Goal: Transaction & Acquisition: Purchase product/service

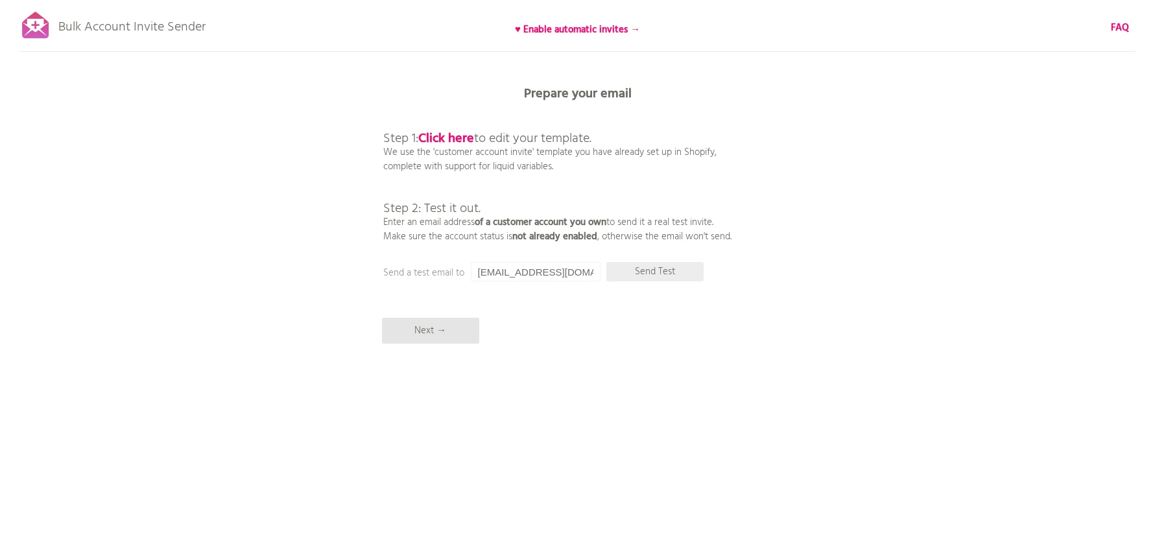
click at [661, 274] on p "Send Test" at bounding box center [654, 271] width 97 height 19
click at [534, 270] on input "[EMAIL_ADDRESS][DOMAIN_NAME]" at bounding box center [536, 271] width 130 height 19
click at [450, 329] on p "Next →" at bounding box center [430, 331] width 97 height 26
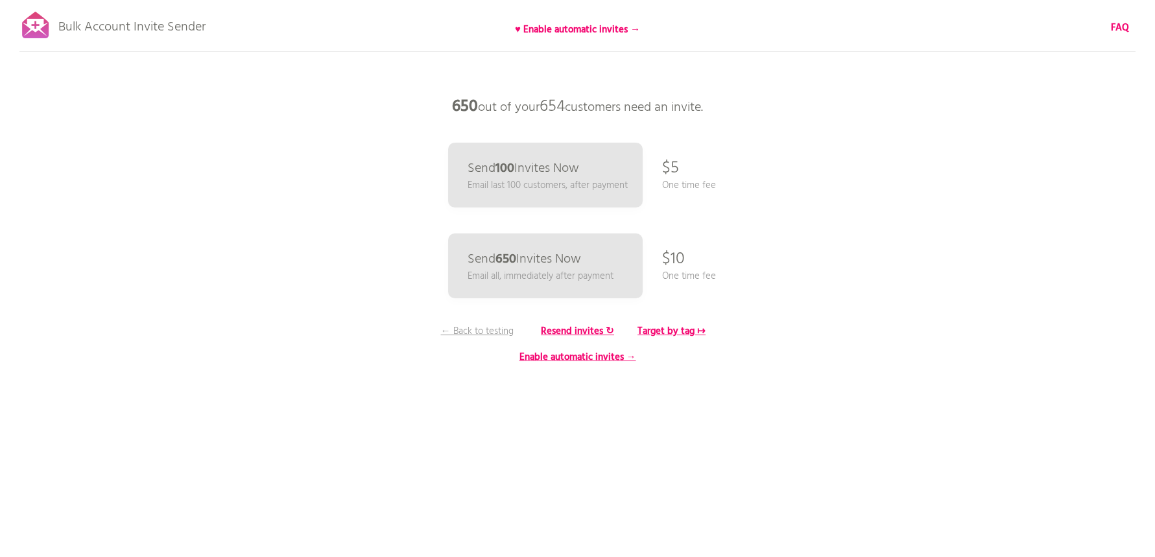
click at [679, 265] on p "$10" at bounding box center [673, 259] width 23 height 39
click at [571, 328] on b "Resend invites ↻" at bounding box center [577, 332] width 73 height 16
click at [487, 332] on p "← Back to testing" at bounding box center [477, 331] width 97 height 14
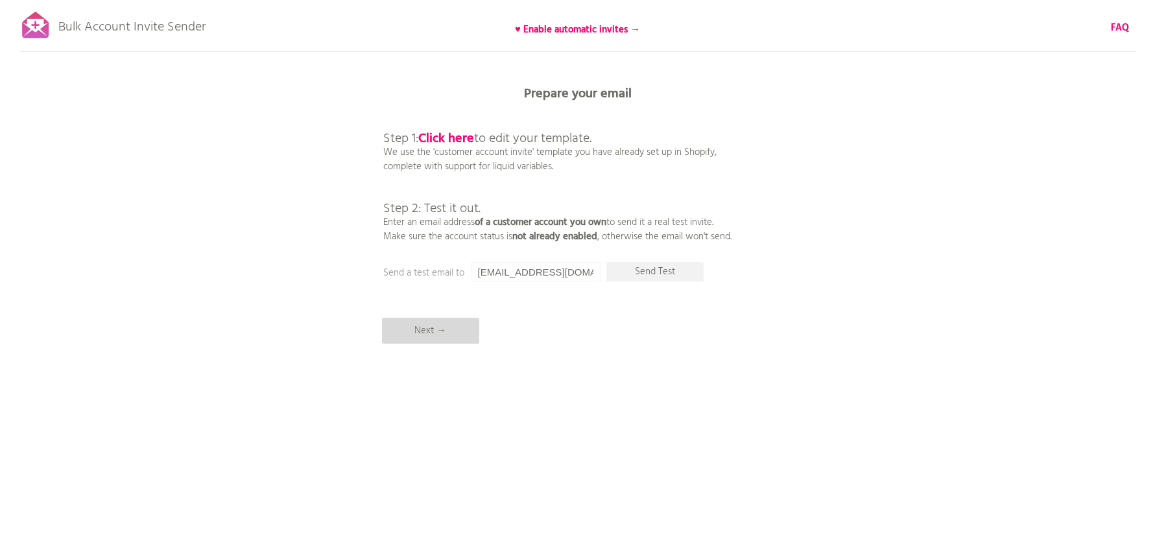
click at [450, 336] on p "Next →" at bounding box center [430, 331] width 97 height 26
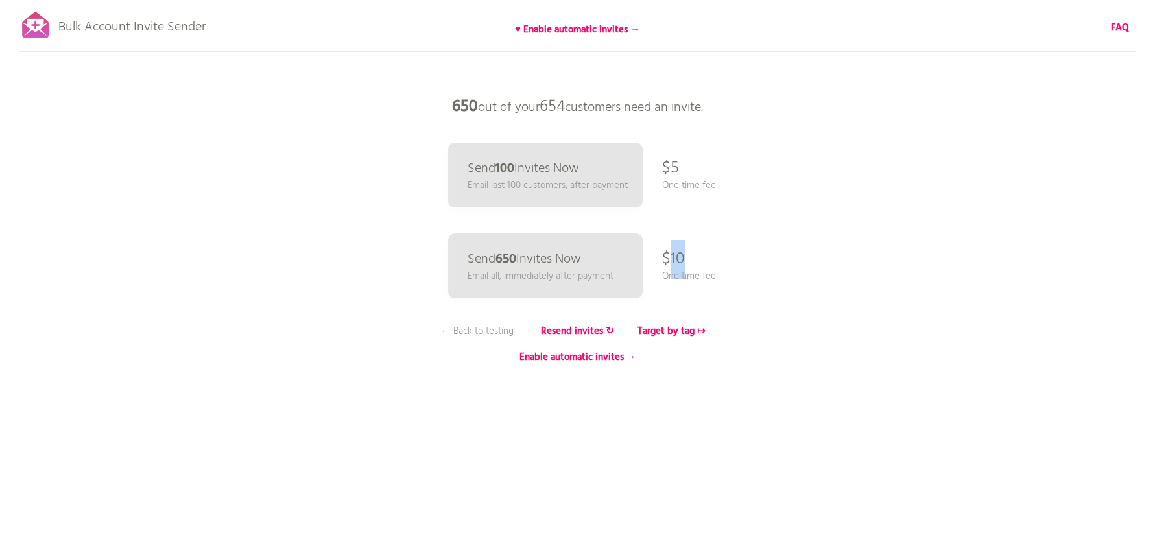
drag, startPoint x: 667, startPoint y: 257, endPoint x: 682, endPoint y: 254, distance: 15.8
click at [682, 254] on p "$10" at bounding box center [673, 259] width 23 height 39
click at [684, 254] on div "Bulk Account Invite Sender ♥ Enable automatic invites → FAQ Synced all customer…" at bounding box center [577, 227] width 1155 height 454
drag, startPoint x: 663, startPoint y: 254, endPoint x: 691, endPoint y: 254, distance: 28.5
click at [691, 254] on div "Bulk Account Invite Sender ♥ Enable automatic invites → FAQ Synced all customer…" at bounding box center [577, 227] width 1155 height 454
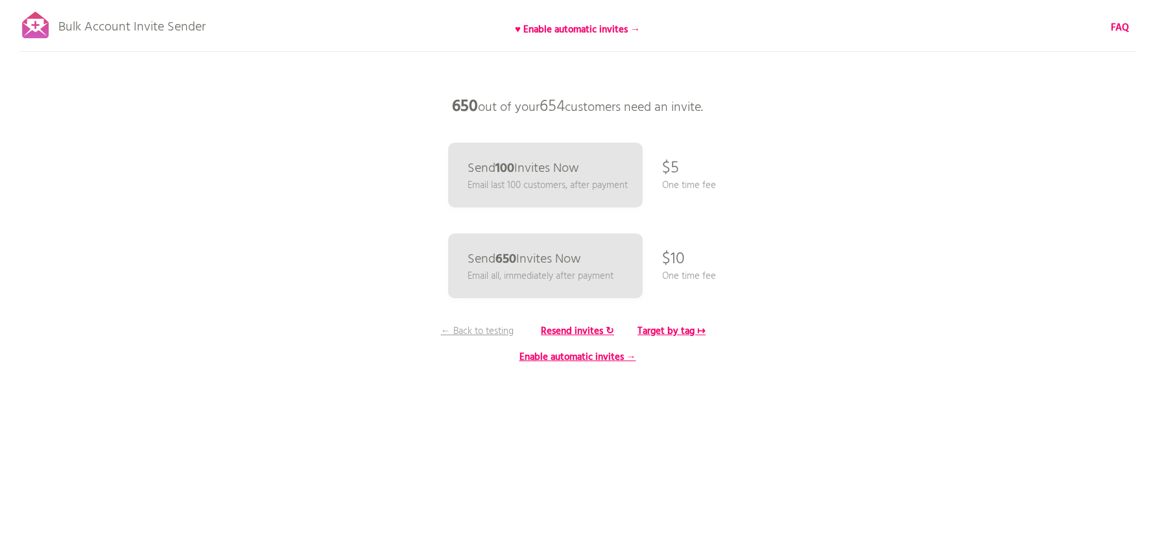
click at [689, 256] on div "Bulk Account Invite Sender ♥ Enable automatic invites → FAQ Synced all customer…" at bounding box center [577, 227] width 1155 height 454
click at [667, 257] on p "$10" at bounding box center [673, 259] width 23 height 39
copy div "$10"
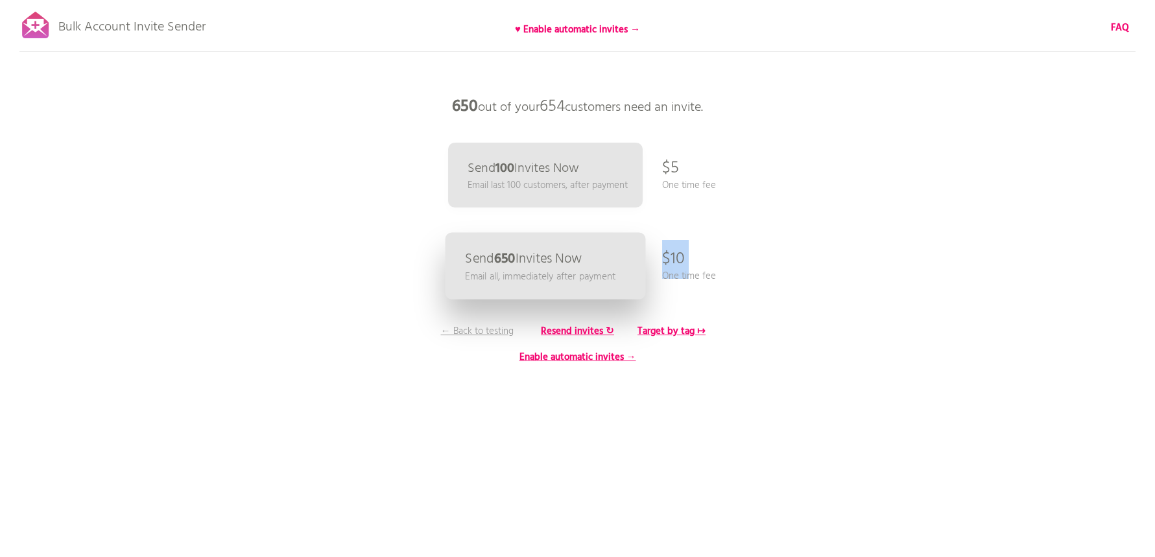
click at [604, 265] on link "Send 650 Invites Now Email all, immediately after payment" at bounding box center [545, 266] width 200 height 67
